Goal: Information Seeking & Learning: Learn about a topic

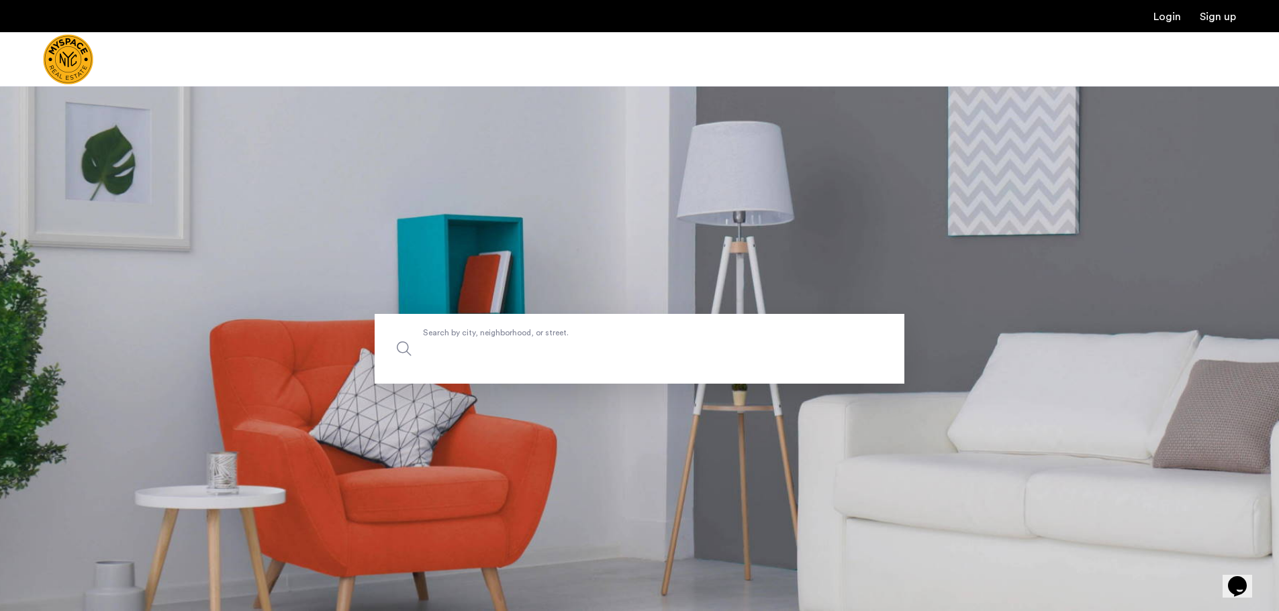
click at [465, 337] on label "Search by city, neighborhood, or street." at bounding box center [640, 349] width 530 height 70
click at [465, 337] on input "Search by city, neighborhood, or street." at bounding box center [640, 349] width 530 height 70
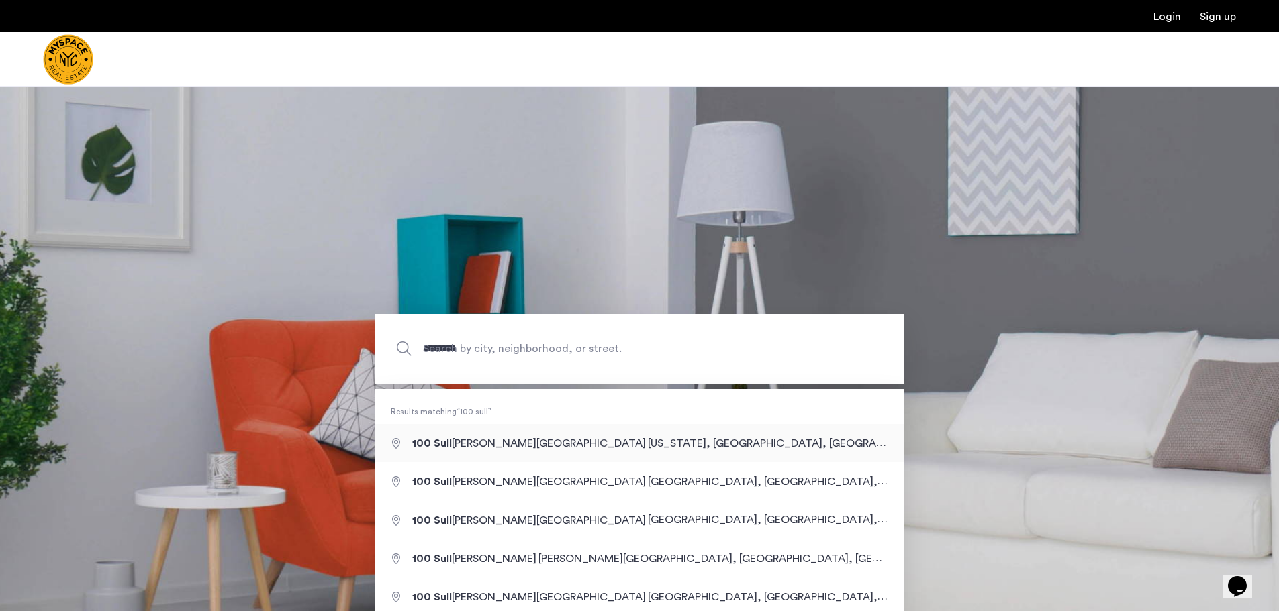
type input "**********"
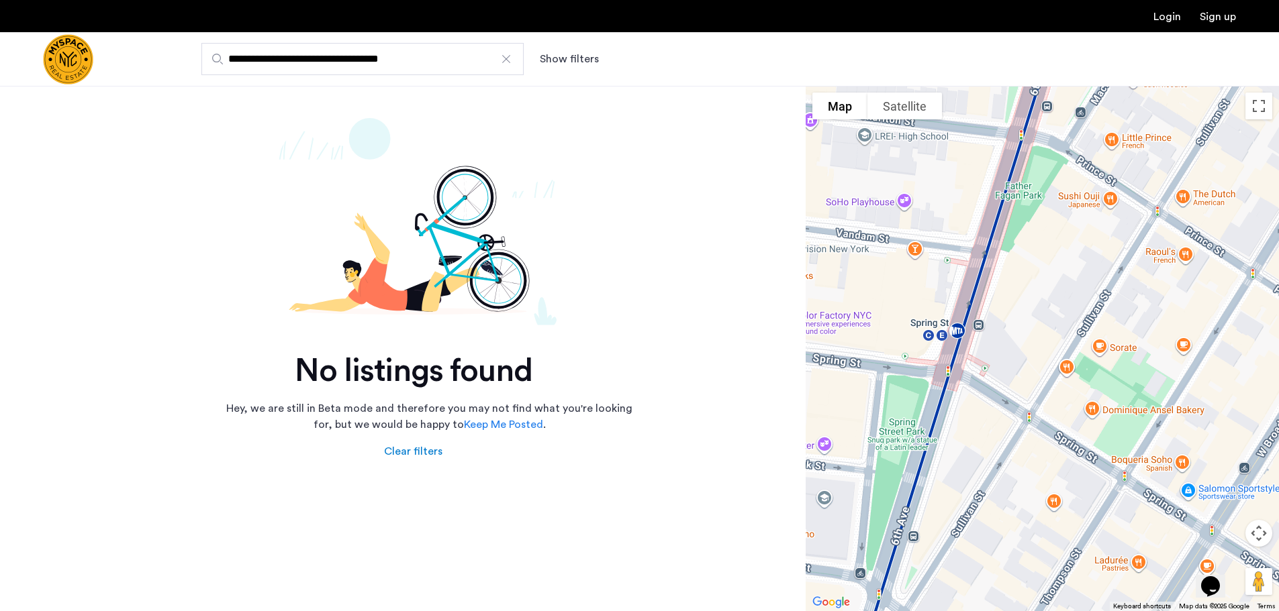
click at [77, 54] on img "Cazamio Logo" at bounding box center [68, 59] width 50 height 50
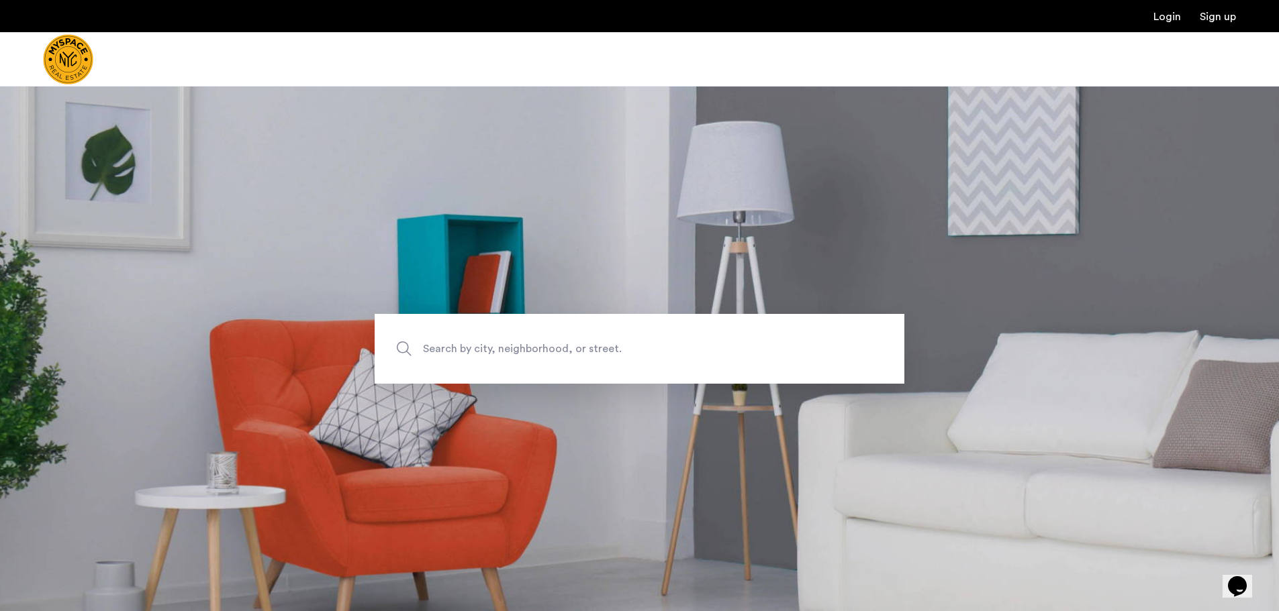
click at [521, 346] on span "Search by city, neighborhood, or street." at bounding box center [608, 349] width 370 height 18
click at [521, 346] on input "Search by city, neighborhood, or street." at bounding box center [640, 349] width 530 height 70
